Goal: Find specific page/section: Find specific page/section

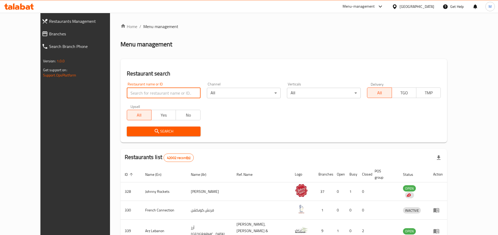
click at [133, 94] on input "search" at bounding box center [164, 93] width 74 height 10
type input "burger king"
click button "Search" at bounding box center [164, 132] width 74 height 10
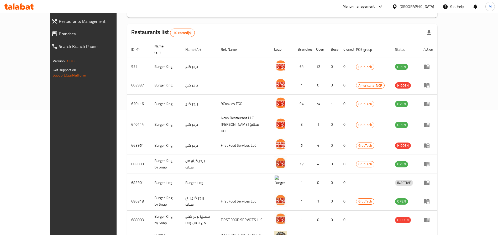
scroll to position [156, 0]
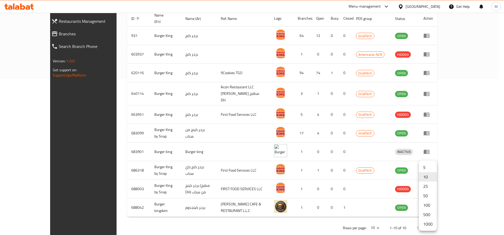
click at [427, 207] on li "100" at bounding box center [428, 205] width 18 height 9
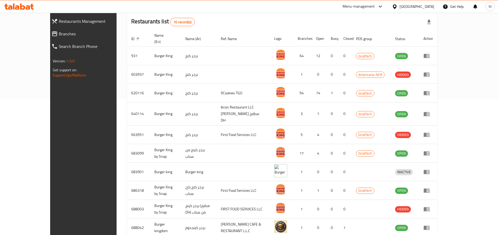
scroll to position [140, 0]
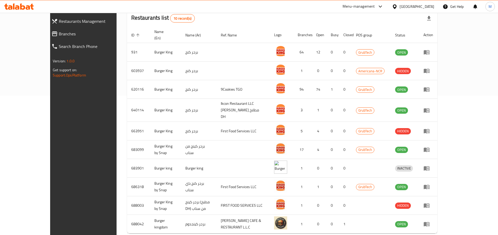
click at [377, 6] on icon at bounding box center [380, 6] width 6 height 6
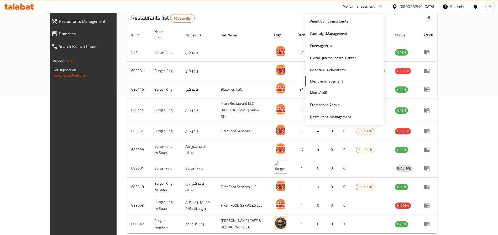
scroll to position [15, 0]
click at [319, 116] on div "Restaurant-Management" at bounding box center [330, 116] width 41 height 6
